Goal: Task Accomplishment & Management: Complete application form

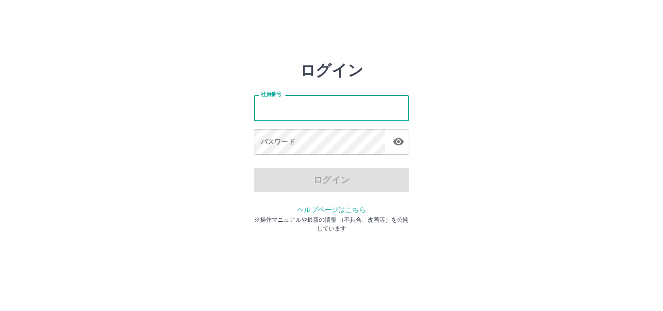
type input "*******"
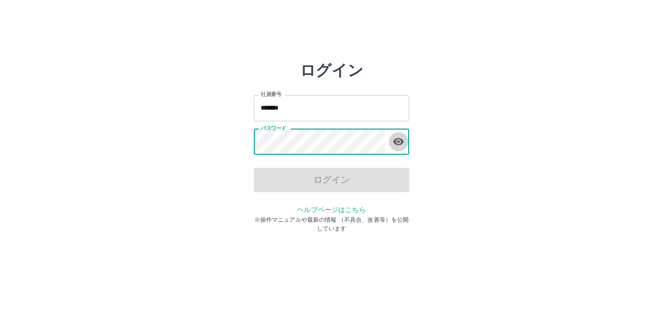
click at [401, 142] on icon "button" at bounding box center [398, 141] width 11 height 7
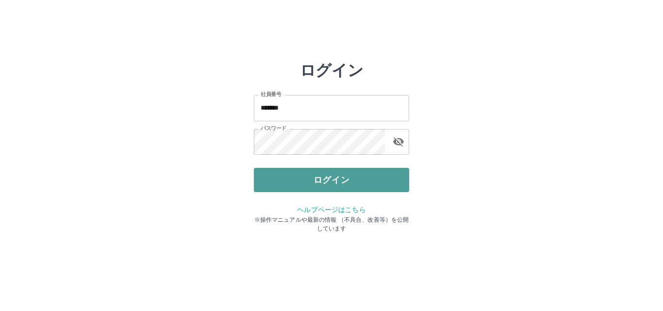
click at [398, 171] on button "ログイン" at bounding box center [331, 180] width 155 height 24
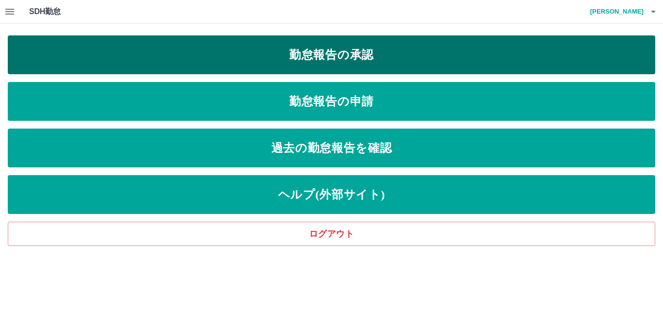
click at [363, 55] on link "勤怠報告の承認" at bounding box center [331, 54] width 647 height 39
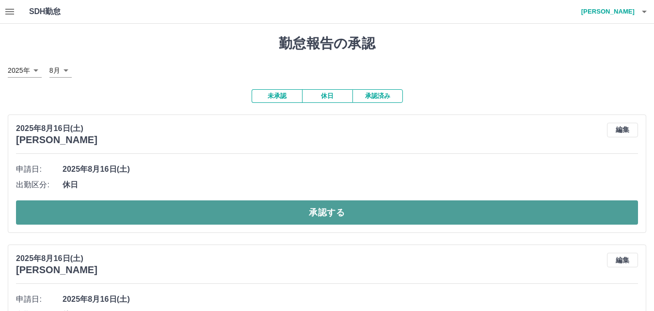
click at [436, 218] on button "承認する" at bounding box center [327, 212] width 622 height 24
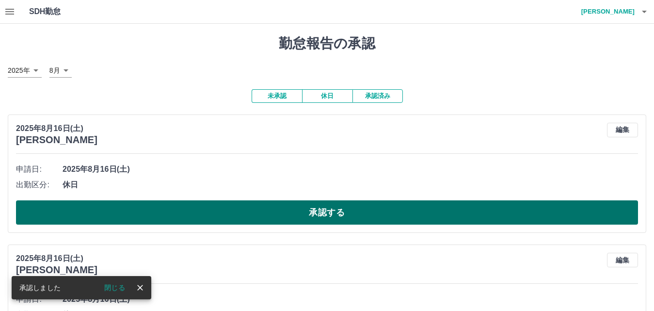
click at [433, 213] on button "承認する" at bounding box center [327, 212] width 622 height 24
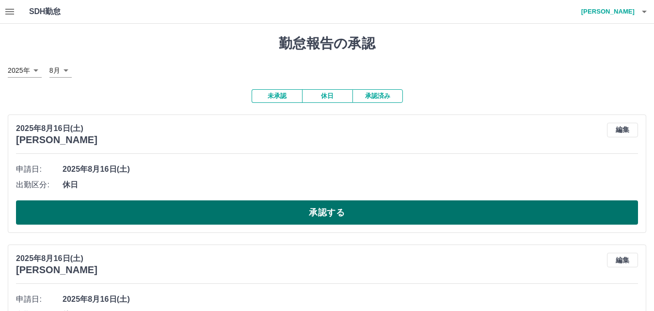
click at [426, 219] on button "承認する" at bounding box center [327, 212] width 622 height 24
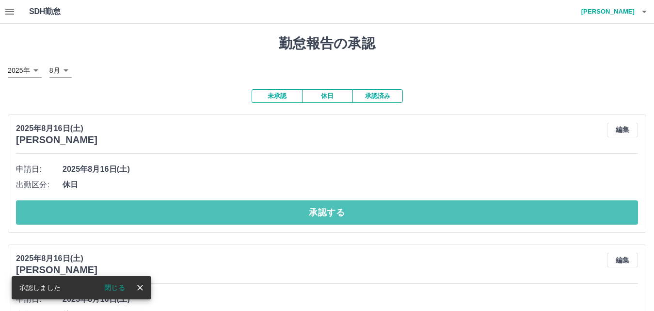
click at [426, 219] on button "承認する" at bounding box center [327, 212] width 622 height 24
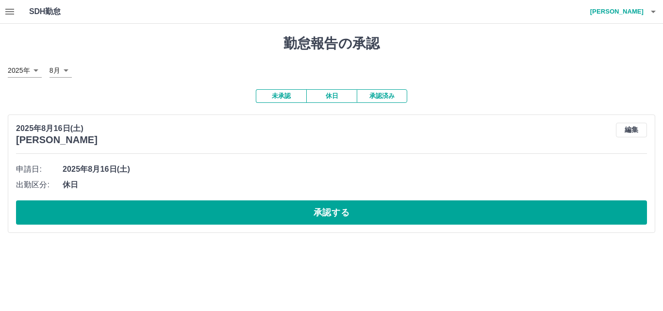
click at [421, 216] on button "承認する" at bounding box center [331, 212] width 631 height 24
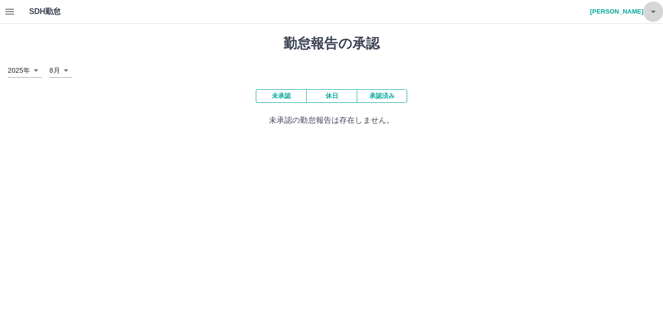
click at [653, 17] on button "button" at bounding box center [652, 11] width 19 height 23
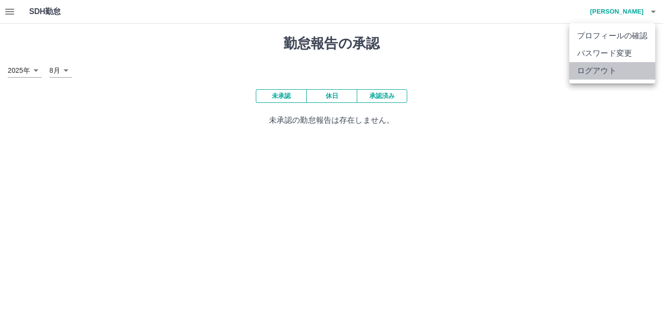
click at [613, 71] on li "ログアウト" at bounding box center [612, 70] width 86 height 17
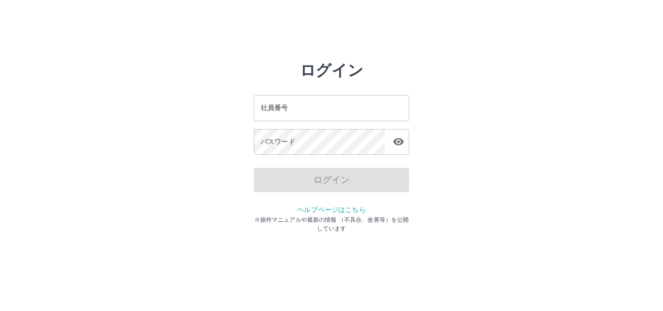
click at [308, 110] on input "社員番号" at bounding box center [331, 108] width 155 height 26
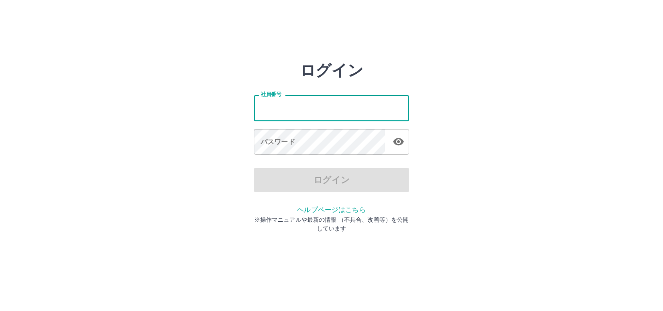
type input "*******"
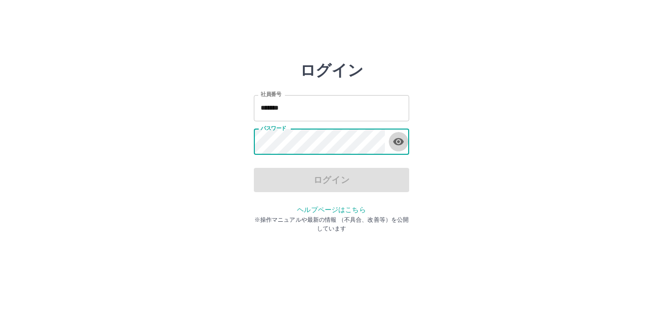
click at [395, 143] on icon "button" at bounding box center [398, 141] width 11 height 7
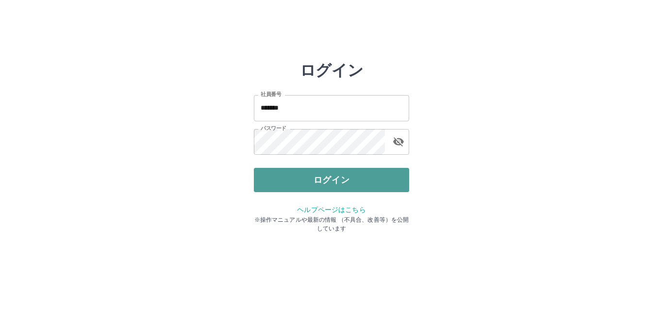
click at [379, 179] on button "ログイン" at bounding box center [331, 180] width 155 height 24
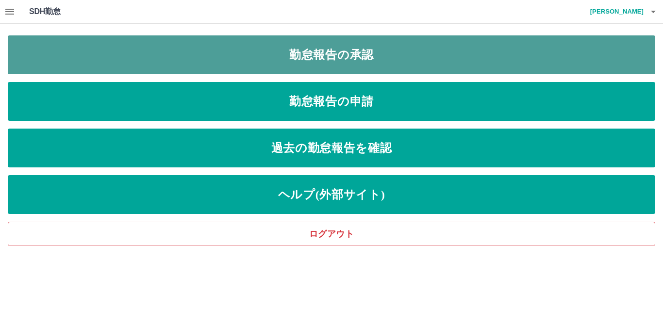
click at [379, 62] on link "勤怠報告の承認" at bounding box center [331, 54] width 647 height 39
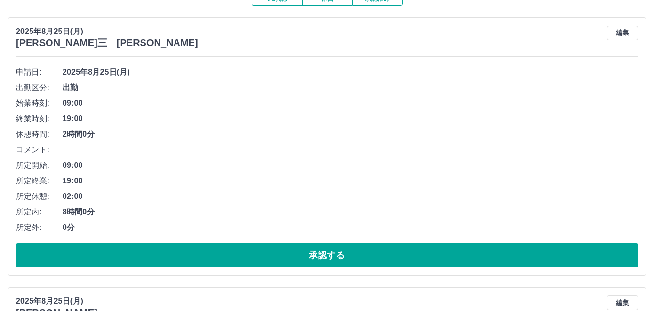
scroll to position [146, 0]
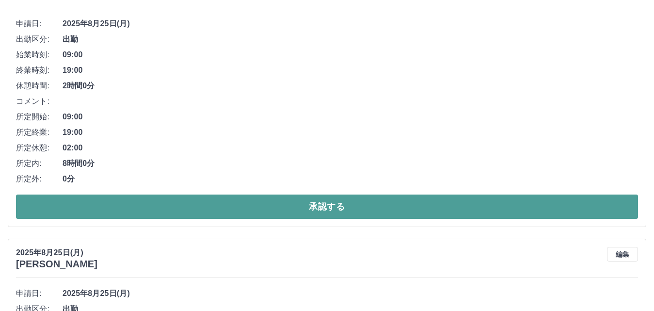
click at [304, 208] on button "承認する" at bounding box center [327, 206] width 622 height 24
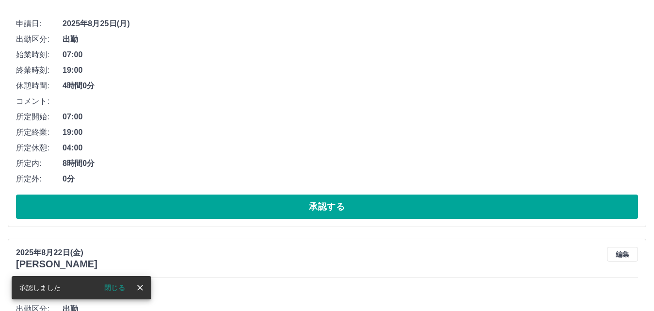
click at [303, 204] on button "承認する" at bounding box center [327, 206] width 622 height 24
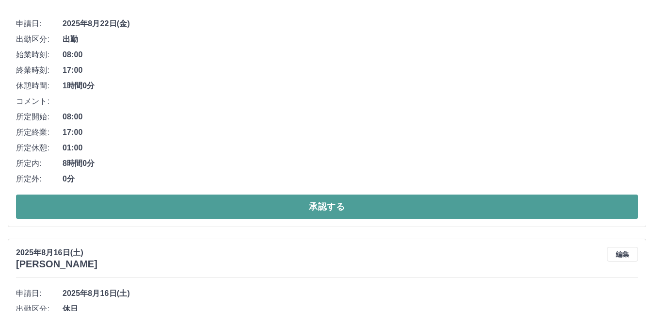
click at [297, 209] on button "承認する" at bounding box center [327, 206] width 622 height 24
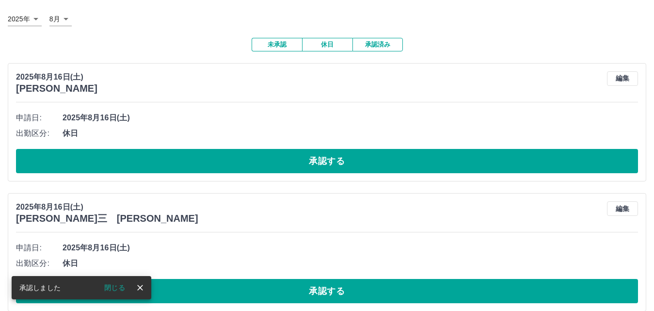
scroll to position [49, 0]
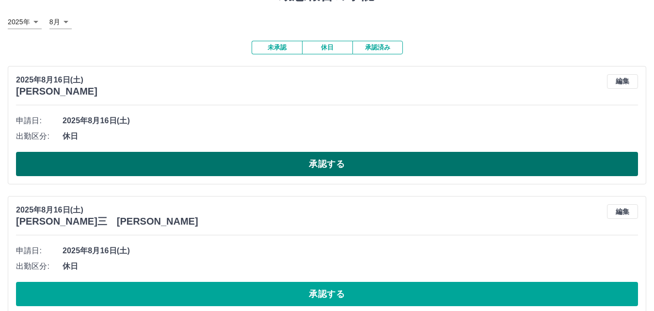
click at [263, 168] on button "承認する" at bounding box center [327, 164] width 622 height 24
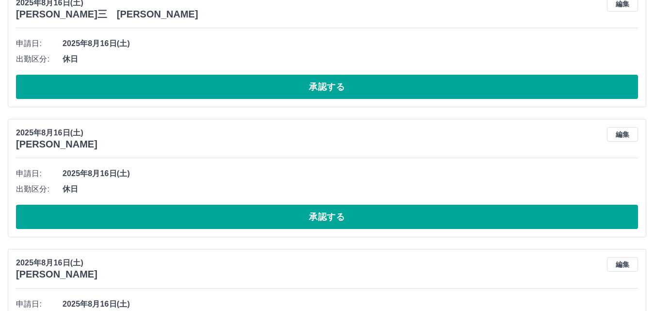
scroll to position [146, 0]
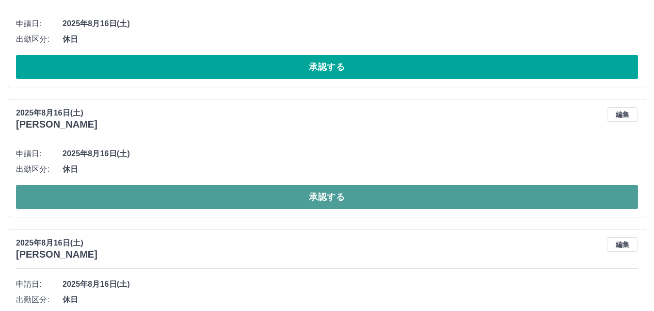
click at [251, 201] on button "承認する" at bounding box center [327, 197] width 622 height 24
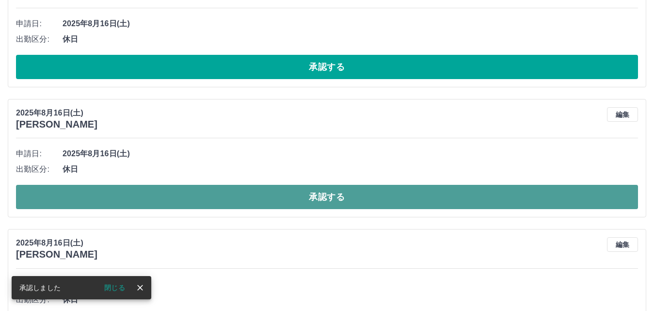
click at [250, 198] on button "承認する" at bounding box center [327, 197] width 622 height 24
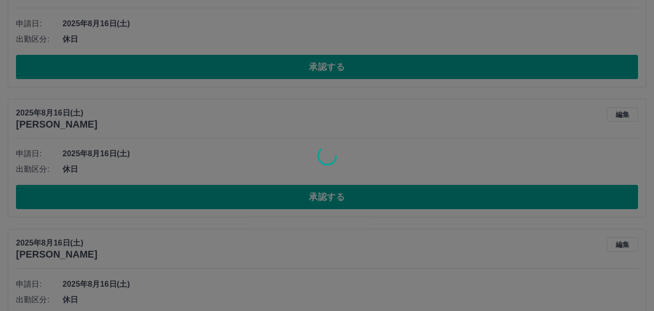
scroll to position [65, 0]
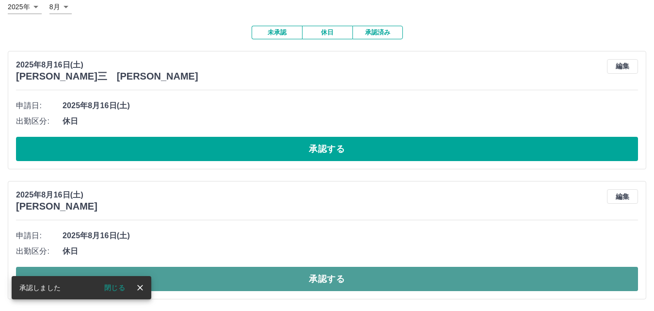
click at [280, 277] on button "承認する" at bounding box center [327, 279] width 622 height 24
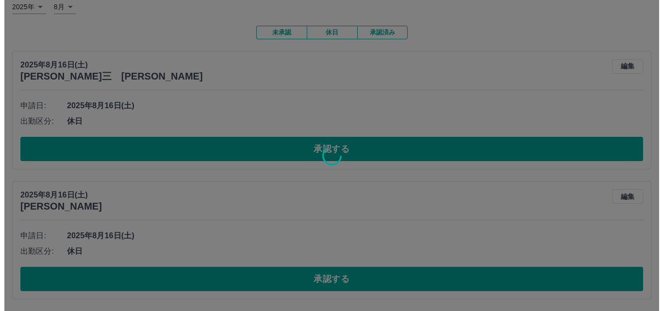
scroll to position [0, 0]
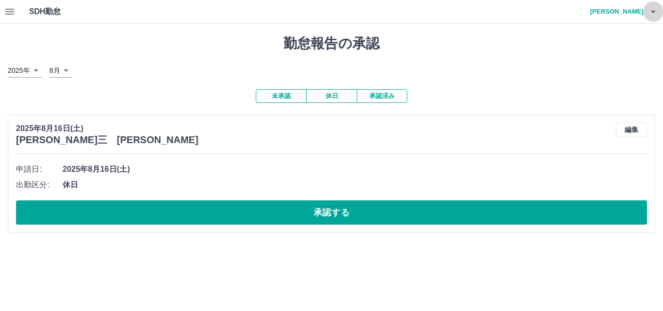
click at [653, 16] on icon "button" at bounding box center [653, 12] width 12 height 12
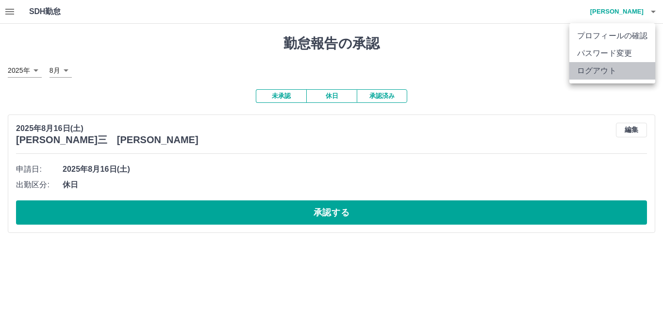
click at [599, 67] on li "ログアウト" at bounding box center [612, 70] width 86 height 17
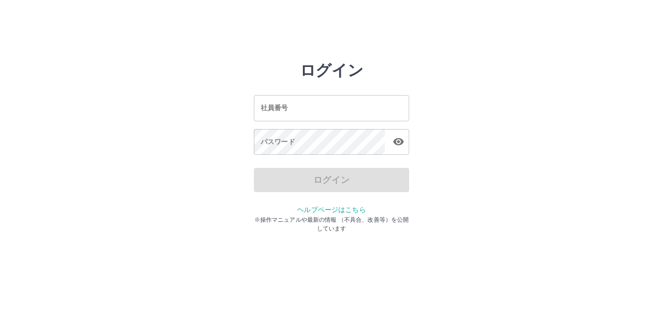
click at [282, 111] on input "社員番号" at bounding box center [331, 108] width 155 height 26
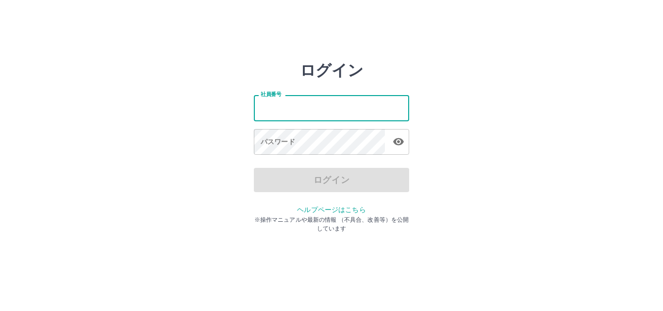
type input "*******"
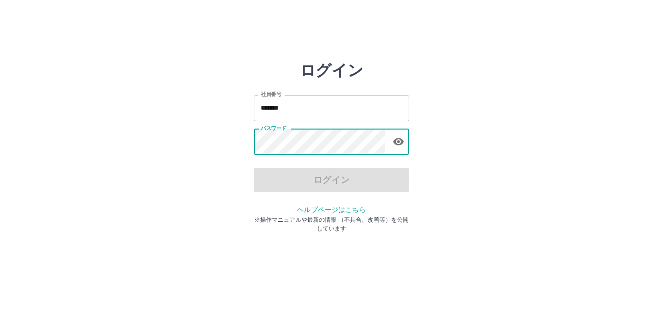
click at [394, 140] on icon "button" at bounding box center [398, 141] width 11 height 7
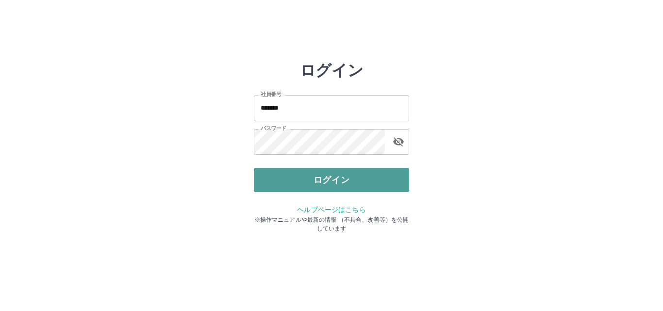
click at [393, 185] on button "ログイン" at bounding box center [331, 180] width 155 height 24
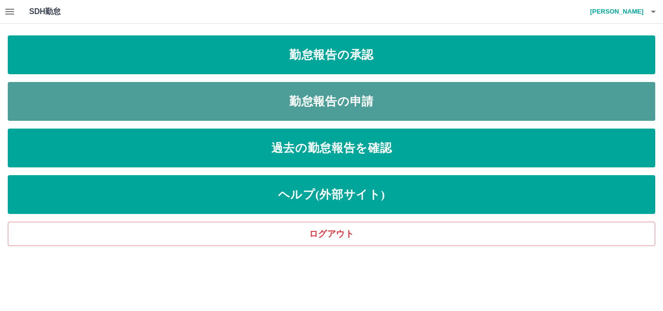
click at [391, 109] on link "勤怠報告の申請" at bounding box center [331, 101] width 647 height 39
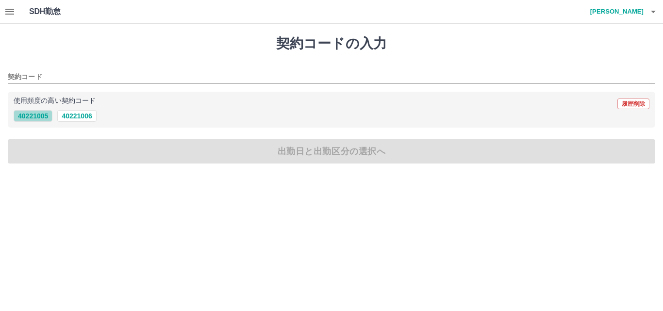
click at [35, 114] on button "40221005" at bounding box center [33, 116] width 39 height 12
type input "********"
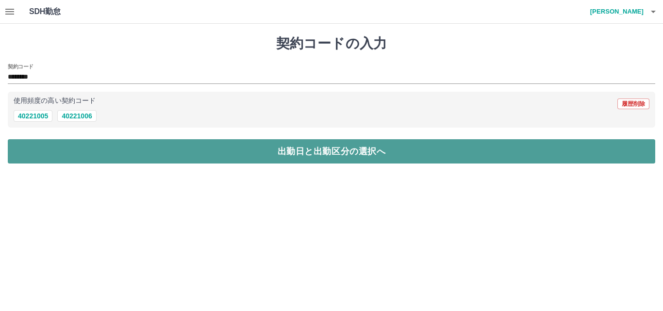
click at [50, 156] on button "出勤日と出勤区分の選択へ" at bounding box center [331, 151] width 647 height 24
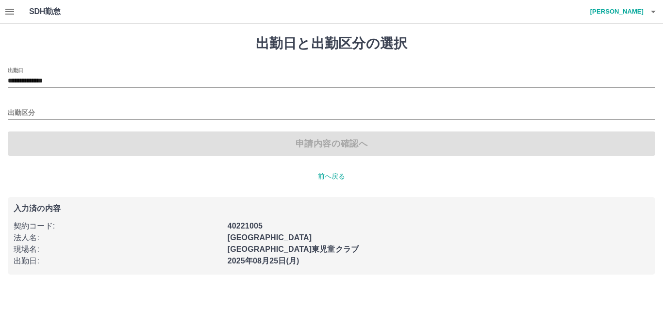
click at [17, 104] on div "出勤区分" at bounding box center [331, 109] width 647 height 20
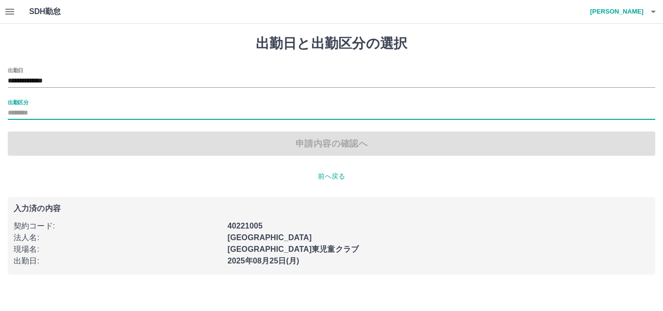
click at [19, 110] on input "出勤区分" at bounding box center [331, 113] width 647 height 12
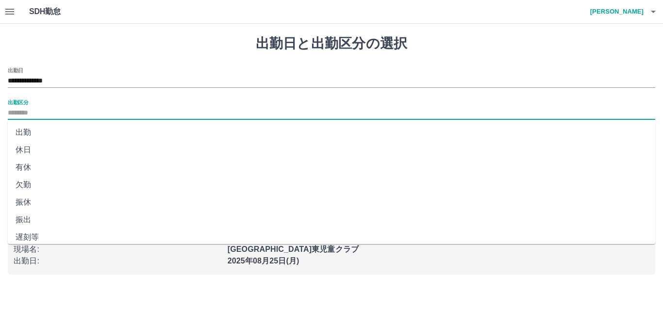
click at [26, 129] on li "出勤" at bounding box center [331, 132] width 647 height 17
type input "**"
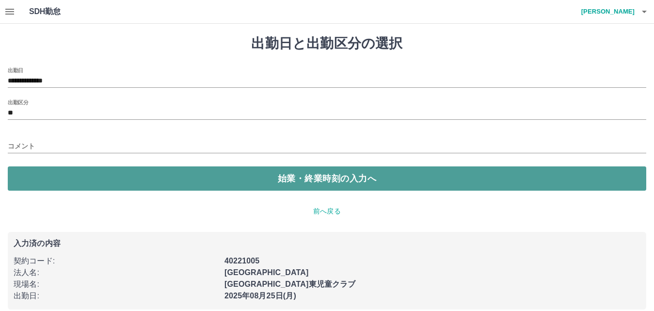
click at [46, 187] on button "始業・終業時刻の入力へ" at bounding box center [327, 178] width 639 height 24
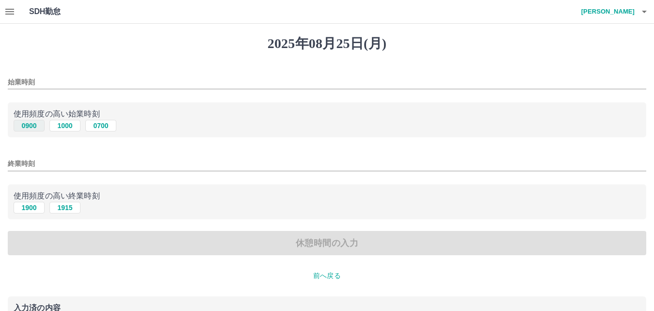
click at [36, 126] on button "0900" at bounding box center [29, 126] width 31 height 12
type input "****"
click at [38, 207] on button "1900" at bounding box center [29, 208] width 31 height 12
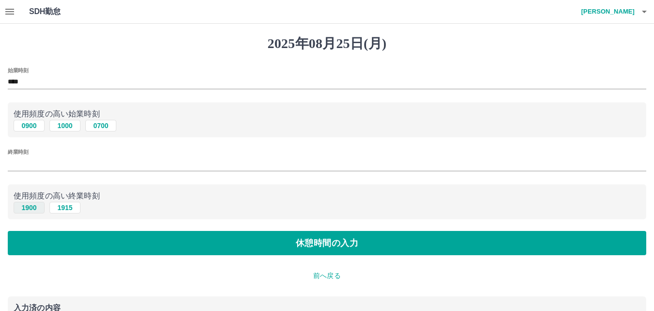
type input "****"
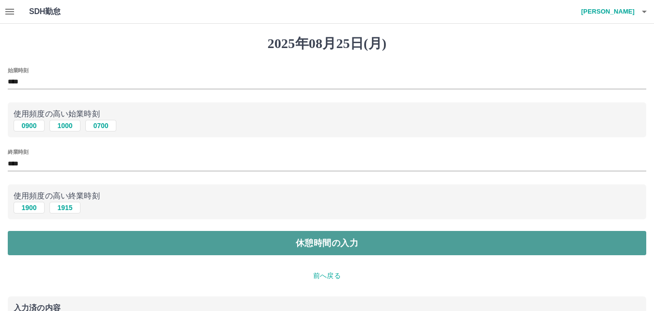
click at [42, 242] on button "休憩時間の入力" at bounding box center [327, 243] width 639 height 24
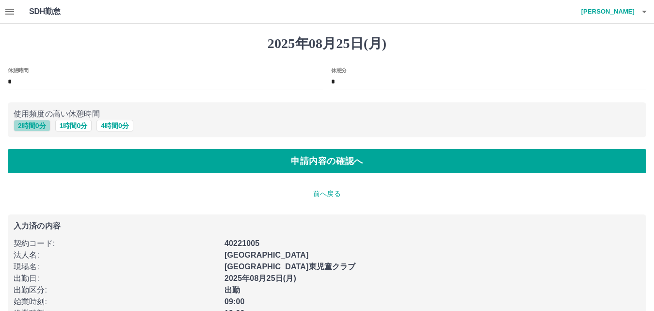
click at [41, 129] on button "2 時間 0 分" at bounding box center [32, 126] width 37 height 12
type input "*"
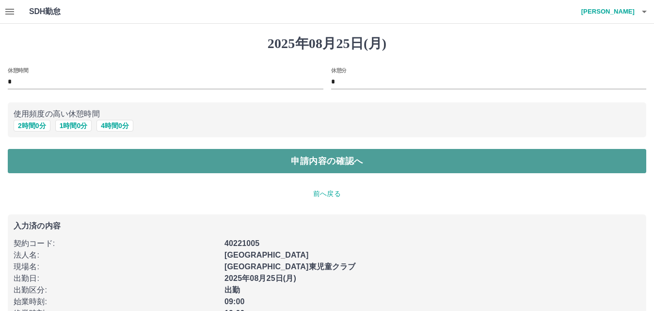
click at [49, 157] on button "申請内容の確認へ" at bounding box center [327, 161] width 639 height 24
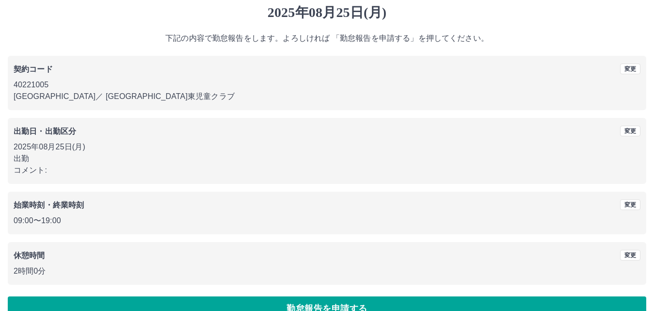
scroll to position [52, 0]
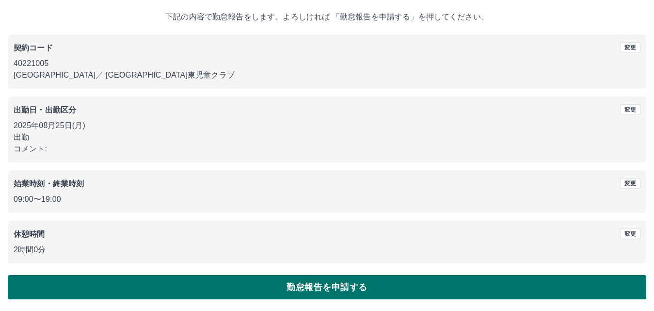
click at [187, 288] on button "勤怠報告を申請する" at bounding box center [327, 287] width 639 height 24
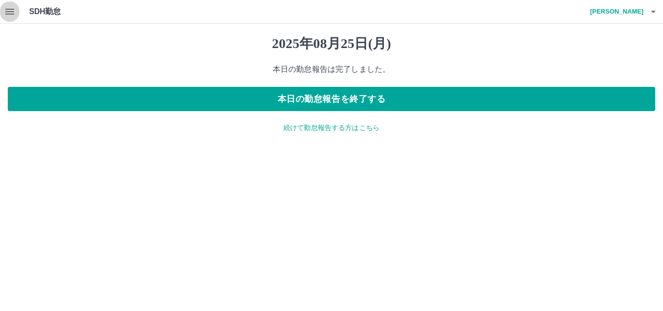
click at [10, 14] on icon "button" at bounding box center [9, 12] width 9 height 6
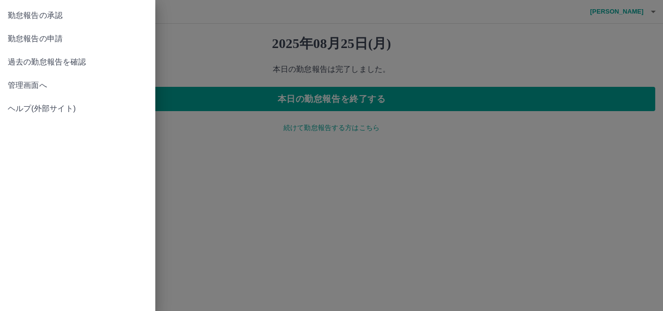
click at [32, 16] on span "勤怠報告の承認" at bounding box center [78, 16] width 140 height 12
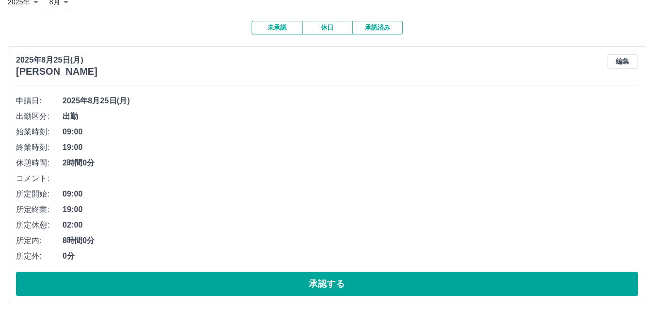
scroll to position [74, 0]
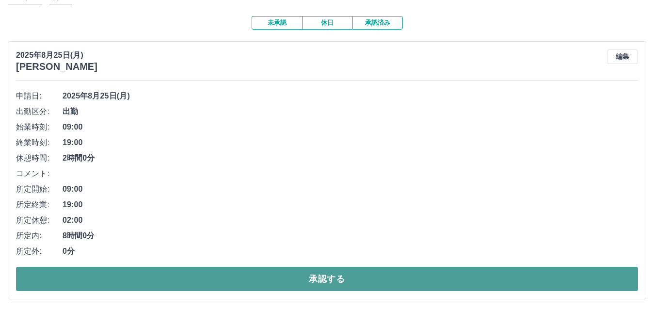
click at [233, 279] on button "承認する" at bounding box center [327, 279] width 622 height 24
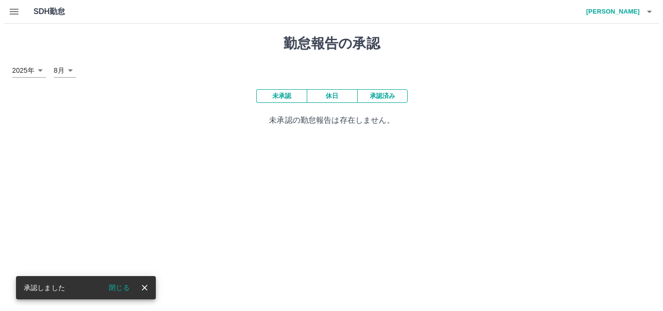
scroll to position [0, 0]
